Goal: Information Seeking & Learning: Learn about a topic

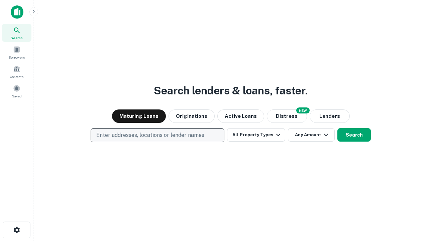
click at [157, 135] on p "Enter addresses, locations or lender names" at bounding box center [150, 135] width 108 height 8
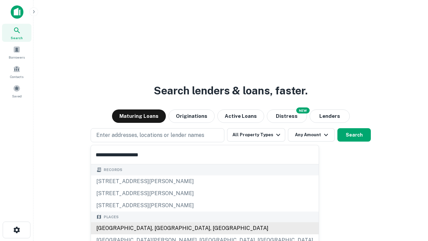
click at [160, 228] on div "[GEOGRAPHIC_DATA], [GEOGRAPHIC_DATA], [GEOGRAPHIC_DATA]" at bounding box center [205, 228] width 228 height 12
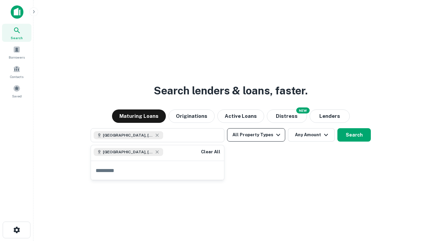
click at [256, 135] on button "All Property Types" at bounding box center [256, 134] width 58 height 13
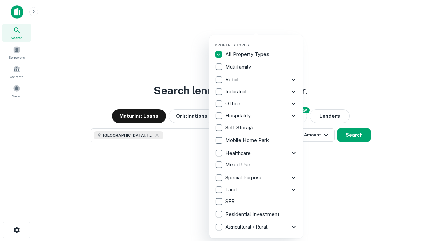
click at [262, 40] on button "button" at bounding box center [262, 40] width 94 height 0
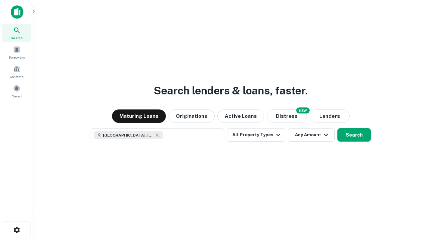
scroll to position [11, 0]
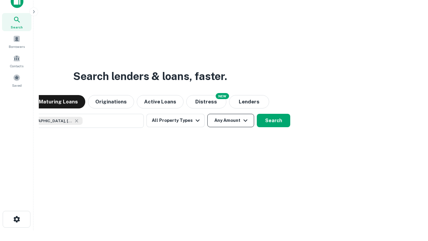
click at [207, 114] on button "Any Amount" at bounding box center [230, 120] width 47 height 13
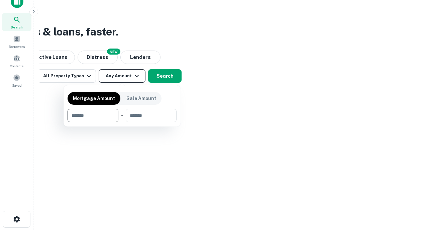
type input "*******"
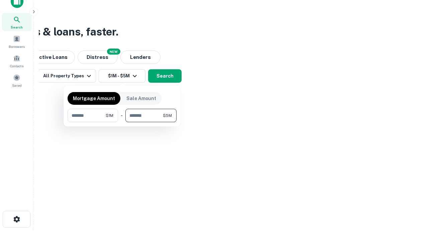
type input "*******"
click at [122, 122] on button "button" at bounding box center [122, 122] width 109 height 0
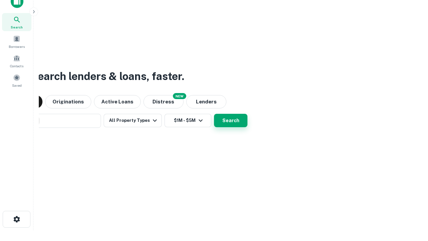
click at [214, 114] on button "Search" at bounding box center [230, 120] width 33 height 13
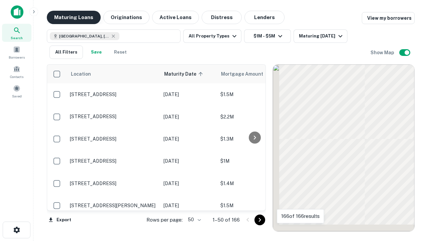
click at [74, 17] on button "Maturing Loans" at bounding box center [74, 17] width 54 height 13
